Goal: Find specific page/section: Find specific page/section

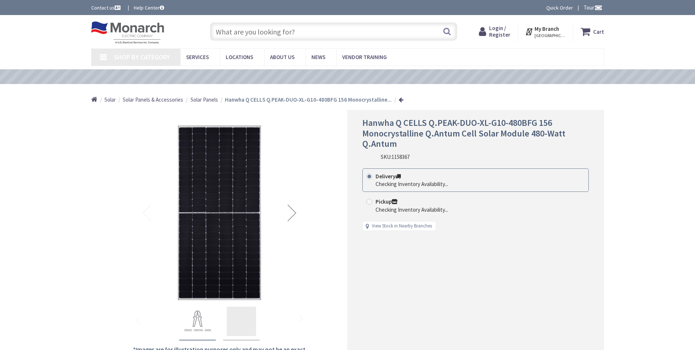
type input "[STREET_ADDRESS]"
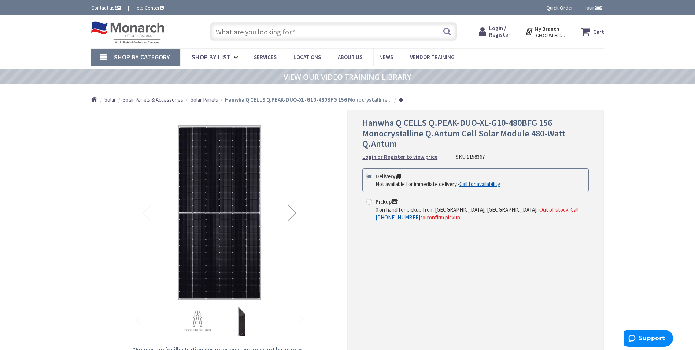
click at [210, 102] on span "Solar Panels" at bounding box center [204, 99] width 27 height 7
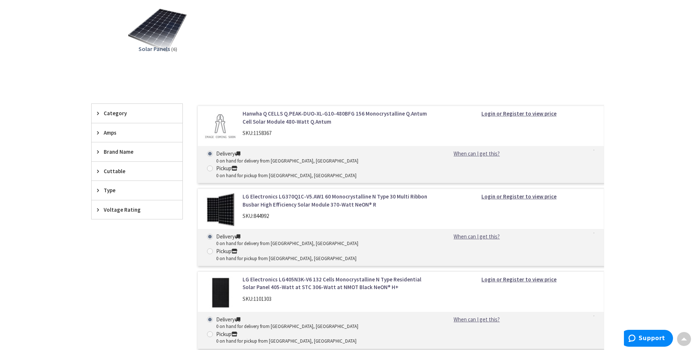
scroll to position [147, 0]
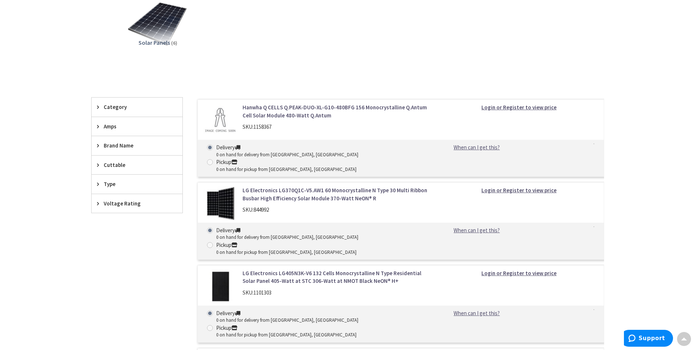
click at [95, 107] on div "Category" at bounding box center [137, 106] width 91 height 19
click at [99, 169] on icon at bounding box center [99, 168] width 5 height 5
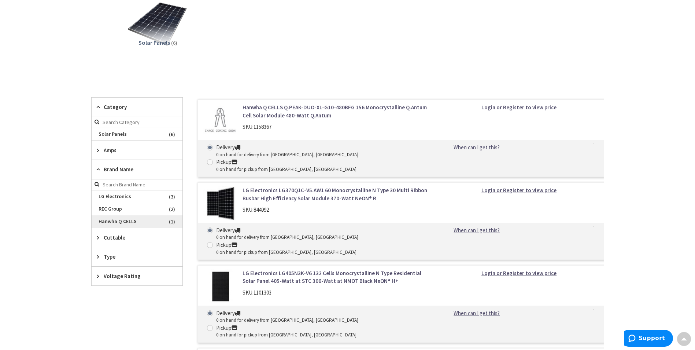
click at [130, 218] on span "Hanwha Q CELLS" at bounding box center [137, 221] width 91 height 12
